Goal: Transaction & Acquisition: Purchase product/service

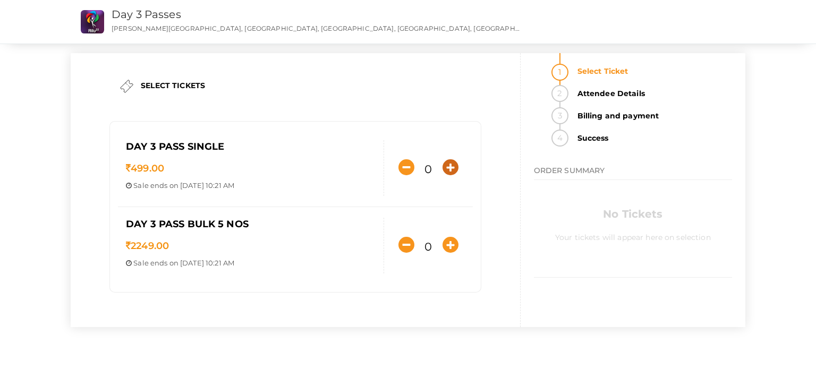
click at [447, 167] on icon "button" at bounding box center [450, 167] width 16 height 16
type input "1"
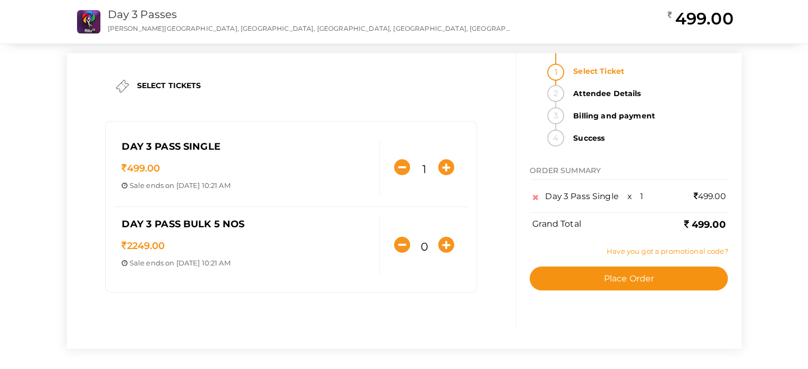
click at [621, 250] on link "Have you got a promotional code?" at bounding box center [666, 251] width 121 height 8
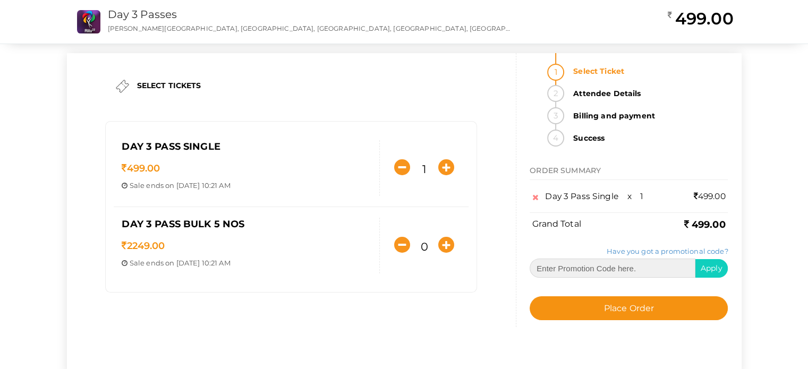
click at [553, 263] on input "text" at bounding box center [612, 268] width 166 height 19
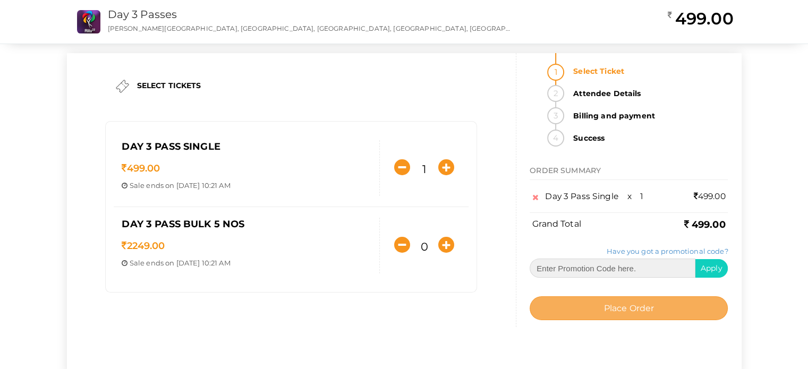
paste input "RITU014"
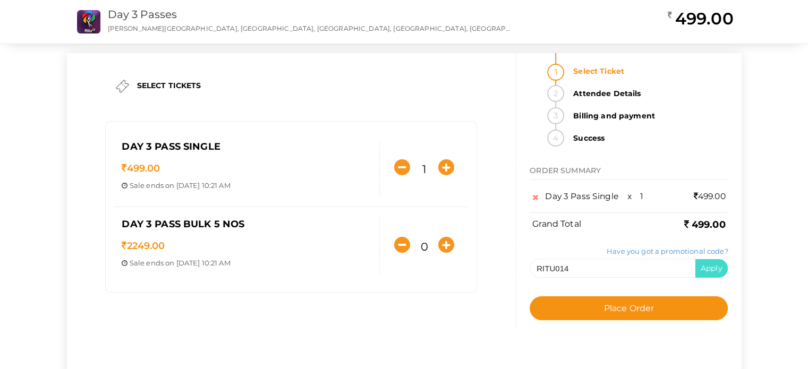
click at [699, 270] on button "Apply" at bounding box center [711, 268] width 33 height 19
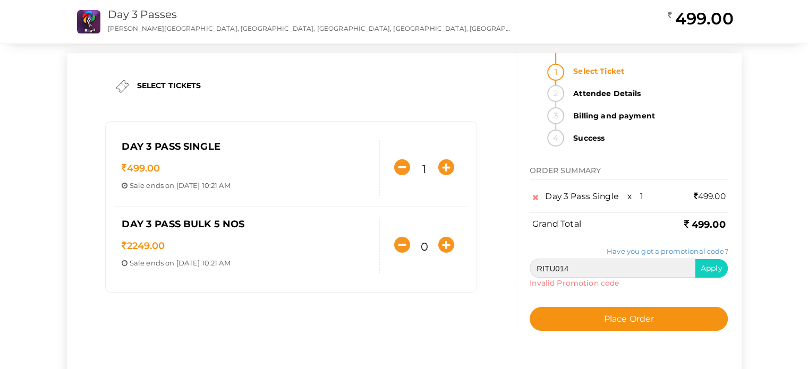
click at [561, 266] on input "RITU014" at bounding box center [612, 268] width 166 height 19
click at [705, 267] on span "Apply" at bounding box center [711, 268] width 22 height 10
click at [618, 276] on input "RITU14" at bounding box center [612, 268] width 166 height 19
click at [696, 269] on button "Apply" at bounding box center [711, 268] width 33 height 19
click at [554, 268] on input "RITU50" at bounding box center [612, 268] width 166 height 19
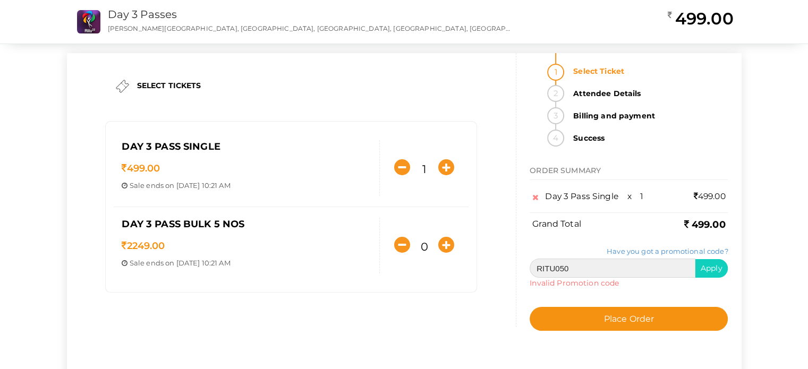
type input "RITU050"
